Goal: Transaction & Acquisition: Download file/media

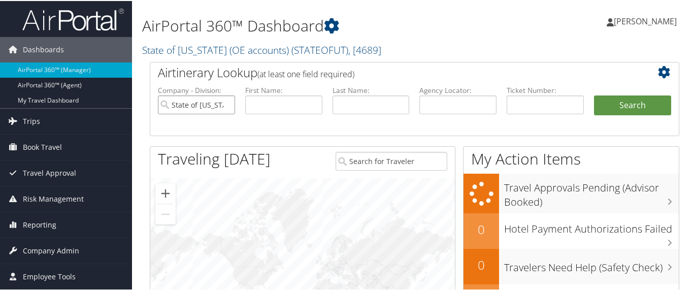
click at [228, 101] on input "State of Utah (OE accounts)" at bounding box center [196, 103] width 77 height 19
click at [553, 98] on input "text" at bounding box center [545, 103] width 77 height 19
paste input "8900862162737,"
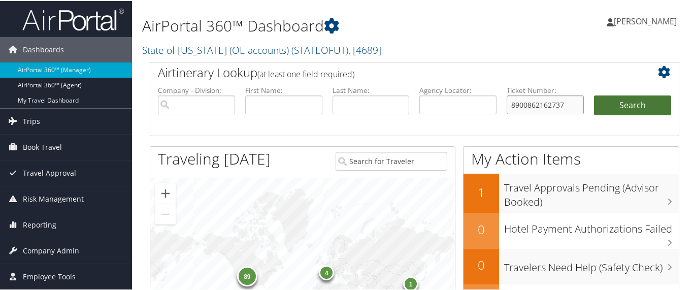
type input "8900862162737"
click at [616, 101] on button "Search" at bounding box center [632, 104] width 77 height 20
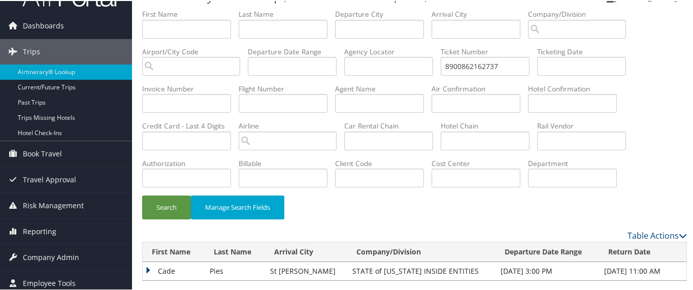
scroll to position [37, 0]
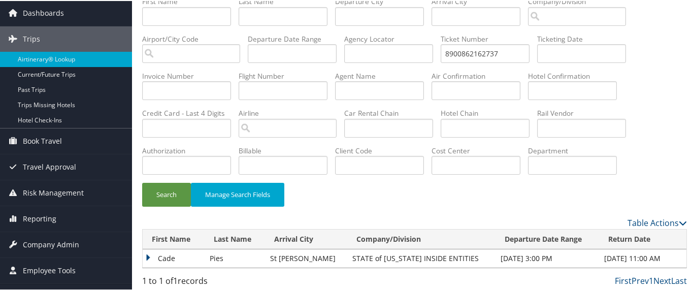
click at [151, 254] on td "Cade" at bounding box center [174, 257] width 62 height 18
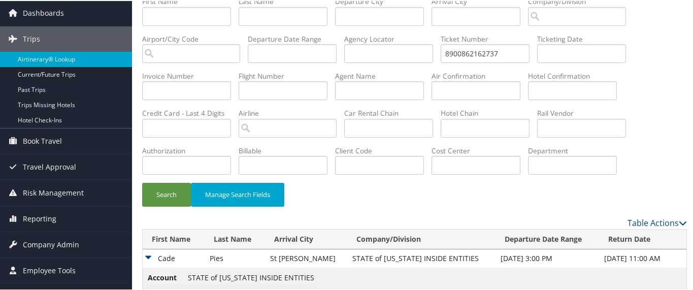
scroll to position [110, 0]
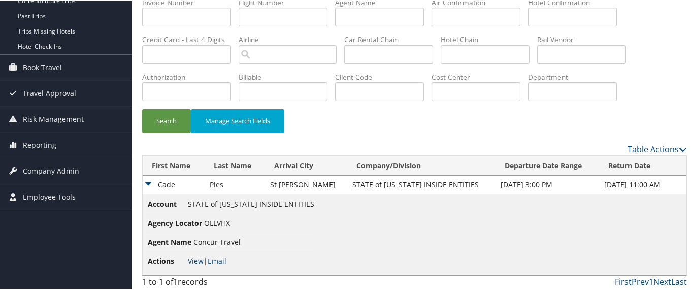
click at [195, 259] on link "View" at bounding box center [196, 260] width 16 height 10
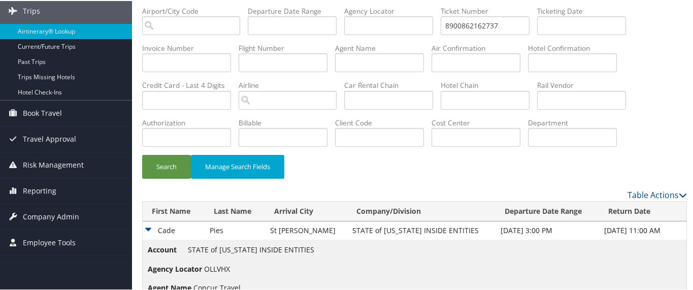
scroll to position [47, 0]
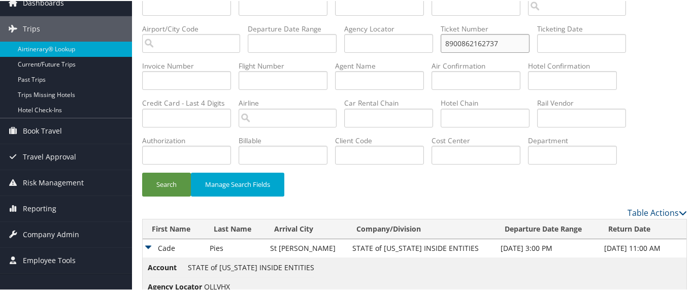
drag, startPoint x: 506, startPoint y: 44, endPoint x: 414, endPoint y: 29, distance: 93.2
paste input "233074"
type input "8900862233074"
click at [155, 184] on button "Search" at bounding box center [166, 184] width 49 height 24
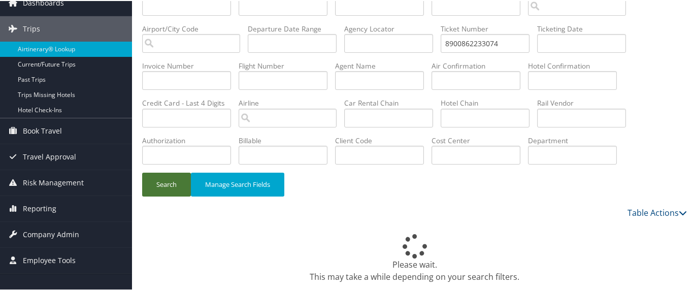
scroll to position [37, 0]
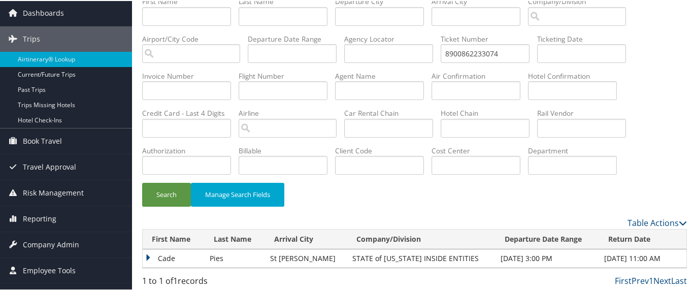
click at [151, 255] on td "Cade" at bounding box center [174, 257] width 62 height 18
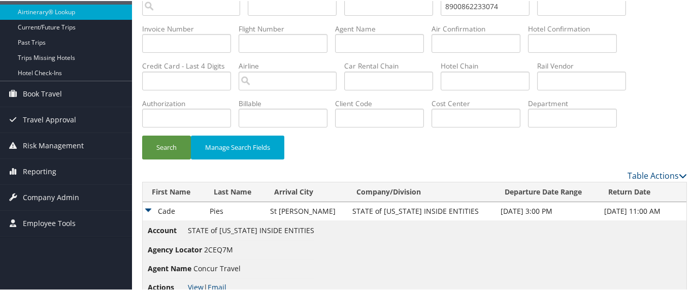
scroll to position [110, 0]
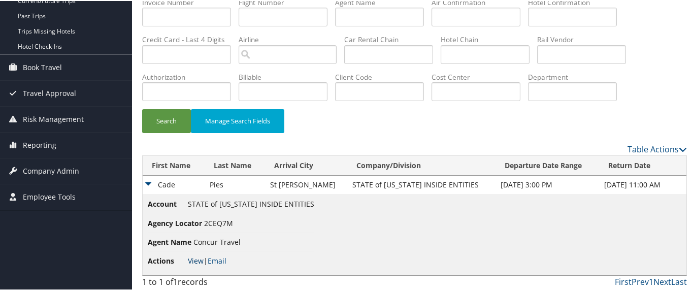
click at [199, 256] on link "View" at bounding box center [196, 260] width 16 height 10
click at [430, 124] on div "Search Manage Search Fields" at bounding box center [415, 125] width 560 height 34
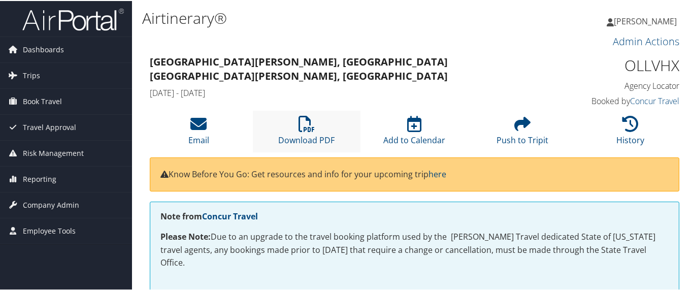
click at [304, 132] on li "Download PDF" at bounding box center [307, 130] width 108 height 41
click at [311, 139] on link "Download PDF" at bounding box center [306, 132] width 56 height 24
